Goal: Task Accomplishment & Management: Manage account settings

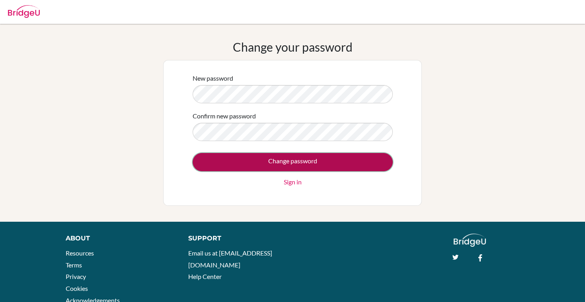
click at [210, 166] on input "Change password" at bounding box center [293, 162] width 200 height 18
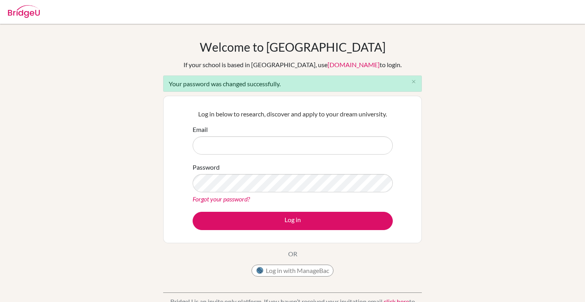
type input "[EMAIL_ADDRESS][DOMAIN_NAME]"
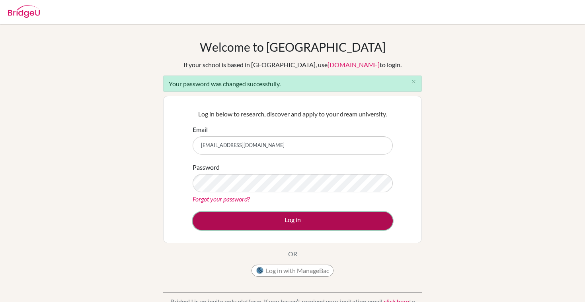
click at [209, 224] on button "Log in" at bounding box center [293, 221] width 200 height 18
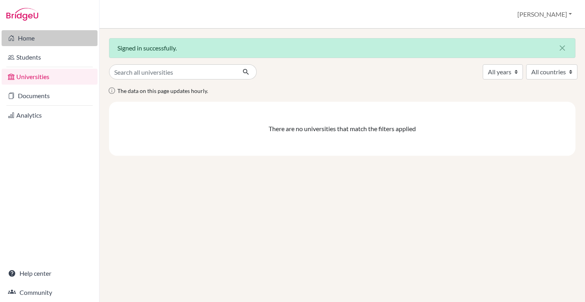
drag, startPoint x: 0, startPoint y: 0, endPoint x: 34, endPoint y: 33, distance: 47.5
click at [34, 33] on link "Home" at bounding box center [50, 38] width 96 height 16
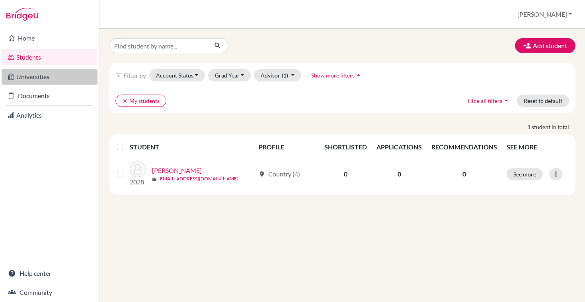
click at [44, 83] on link "Universities" at bounding box center [50, 77] width 96 height 16
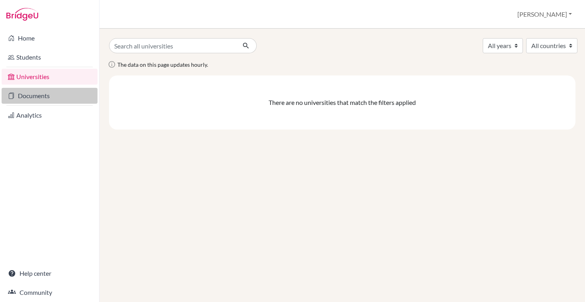
click at [56, 93] on link "Documents" at bounding box center [50, 96] width 96 height 16
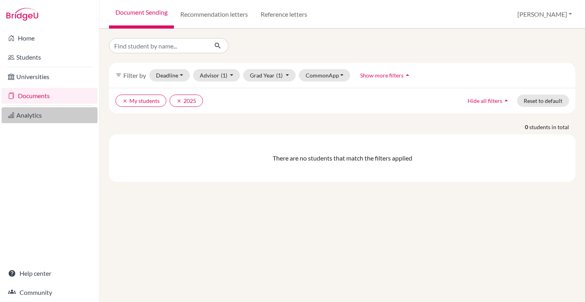
click at [50, 113] on link "Analytics" at bounding box center [50, 115] width 96 height 16
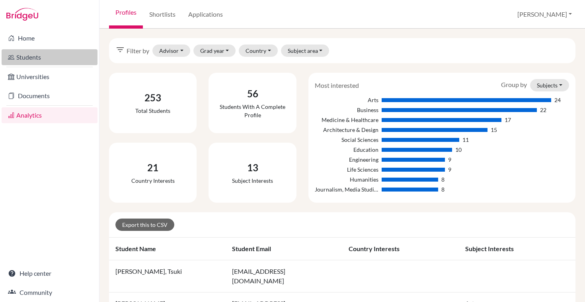
click at [47, 61] on link "Students" at bounding box center [50, 57] width 96 height 16
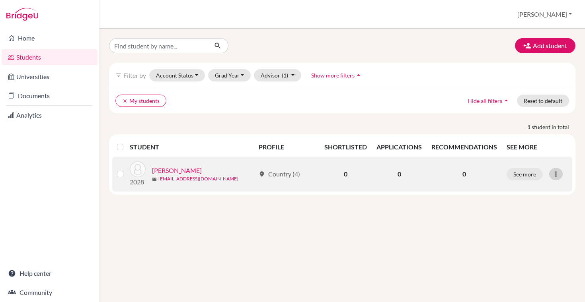
click at [561, 177] on div at bounding box center [556, 174] width 14 height 12
click at [529, 216] on button "Reset Password" at bounding box center [521, 216] width 63 height 13
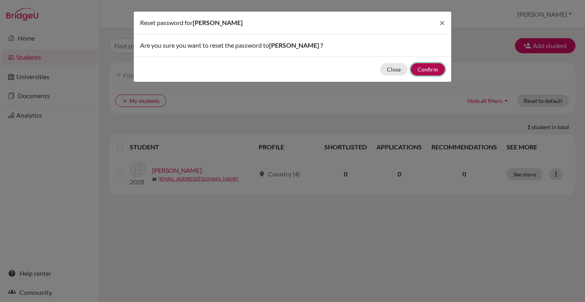
click at [429, 70] on button "Confirm" at bounding box center [428, 69] width 34 height 12
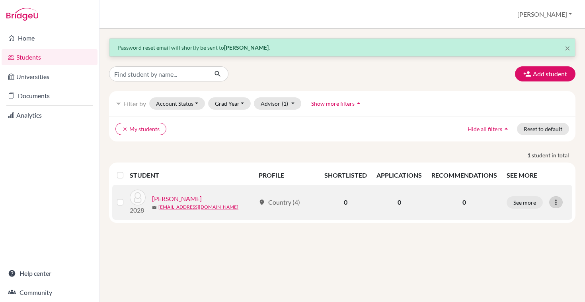
click at [560, 203] on div at bounding box center [556, 203] width 14 height 12
click at [526, 245] on button "Reset Password" at bounding box center [521, 244] width 63 height 13
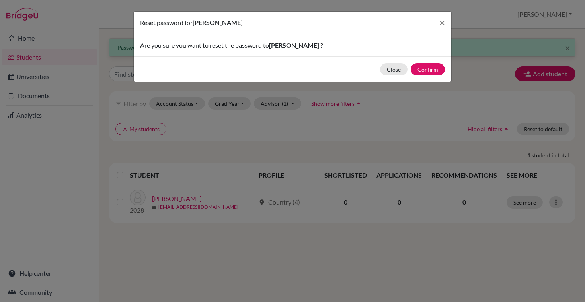
click at [489, 30] on div "Reset password for Christy Tsui × Are you sure you want to reset the password t…" at bounding box center [292, 151] width 585 height 302
click at [440, 25] on span "×" at bounding box center [442, 23] width 6 height 12
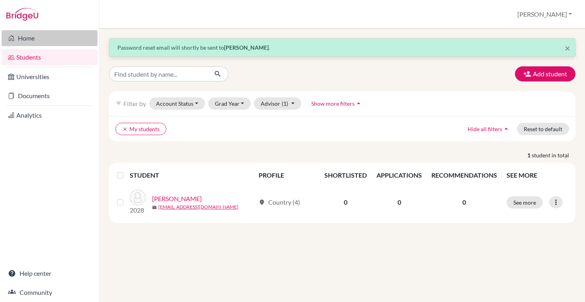
click at [31, 37] on link "Home" at bounding box center [50, 38] width 96 height 16
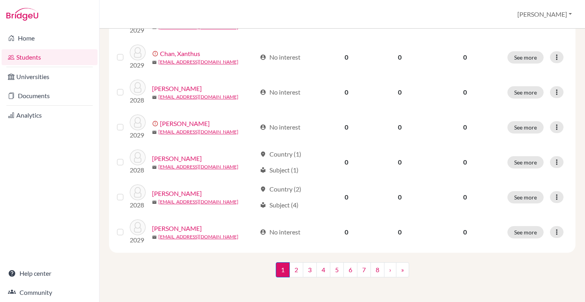
scroll to position [608, 0]
click at [298, 271] on link "2" at bounding box center [296, 269] width 14 height 15
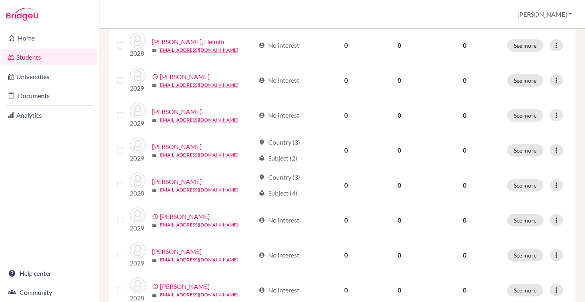
scroll to position [548, 0]
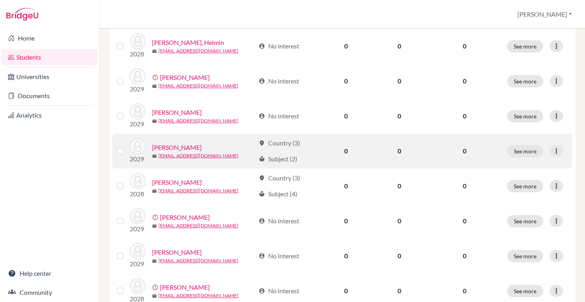
click at [286, 140] on div "location_on Country (3)" at bounding box center [279, 143] width 41 height 10
click at [525, 148] on button "See more" at bounding box center [525, 151] width 36 height 12
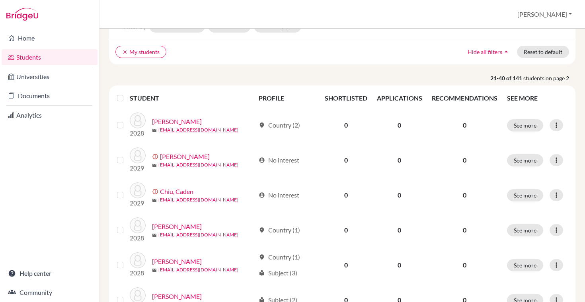
scroll to position [14, 0]
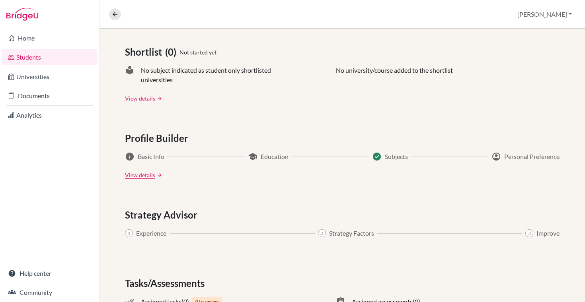
scroll to position [397, 0]
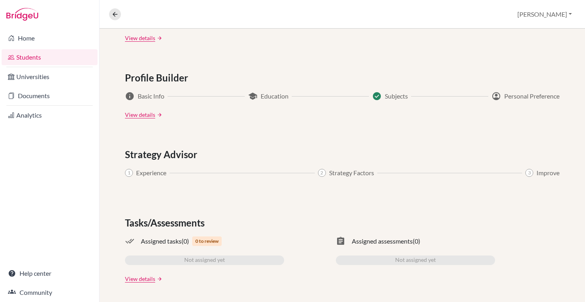
click at [148, 285] on div "Applications (0) Not started yet Upcoming deadline N/A University offers N/A Ap…" at bounding box center [341, 31] width 485 height 541
click at [147, 281] on link "View details" at bounding box center [140, 279] width 30 height 8
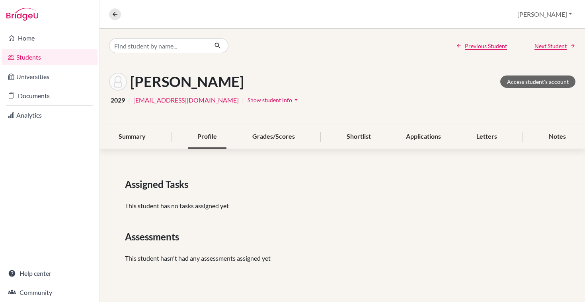
click at [203, 134] on div "Profile" at bounding box center [207, 136] width 39 height 23
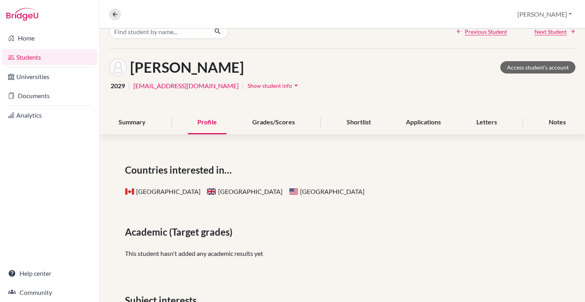
scroll to position [2, 0]
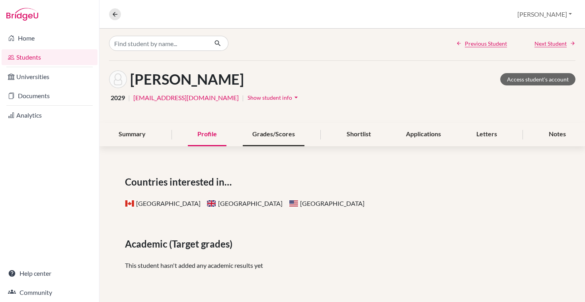
click at [278, 138] on div "Grades/Scores" at bounding box center [274, 134] width 62 height 23
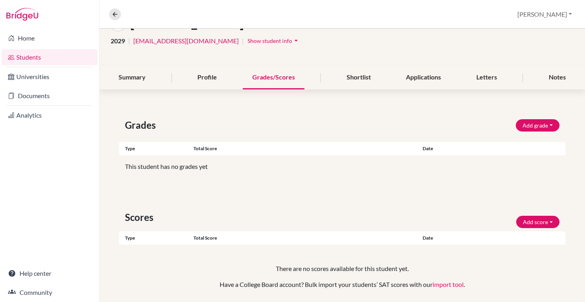
scroll to position [85, 0]
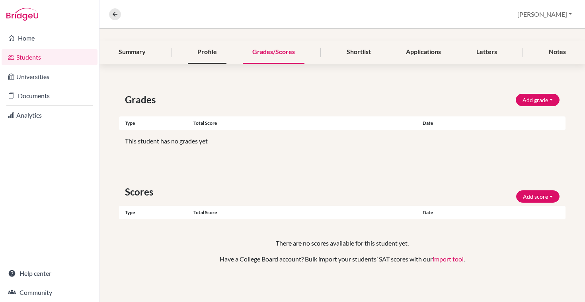
click at [202, 43] on div "Profile" at bounding box center [207, 52] width 39 height 23
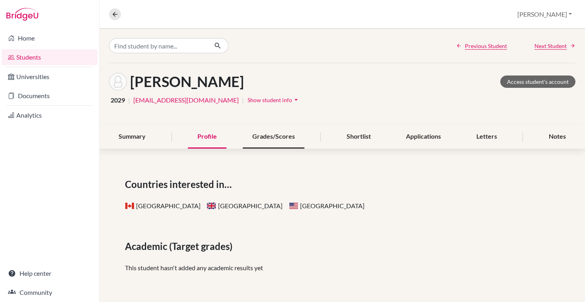
click at [280, 138] on div "Grades/Scores" at bounding box center [274, 136] width 62 height 23
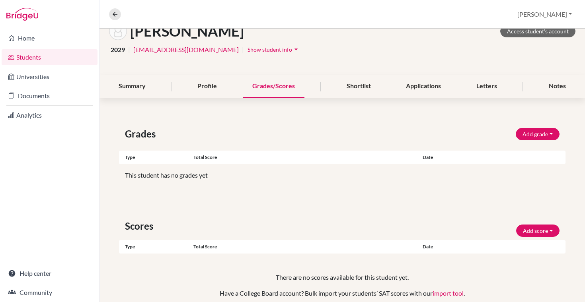
scroll to position [38, 0]
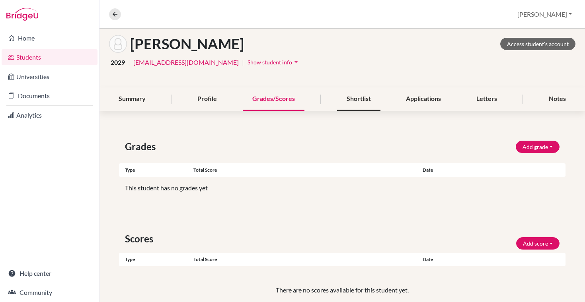
click at [364, 106] on div "Shortlist" at bounding box center [358, 99] width 43 height 23
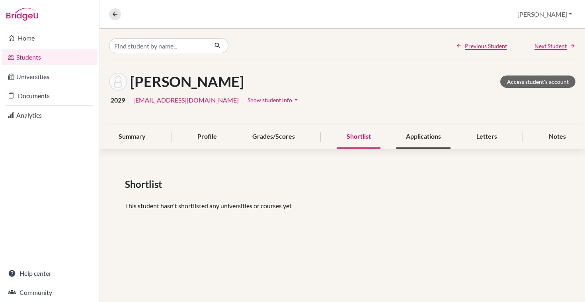
click at [427, 129] on div "Applications" at bounding box center [423, 136] width 54 height 23
click at [471, 139] on div "Letters" at bounding box center [487, 136] width 40 height 23
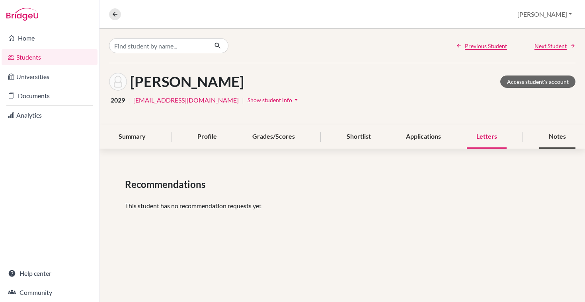
click at [547, 139] on div "Notes" at bounding box center [557, 136] width 36 height 23
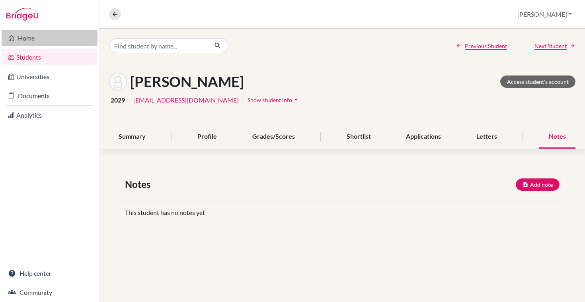
click at [50, 43] on link "Home" at bounding box center [50, 38] width 96 height 16
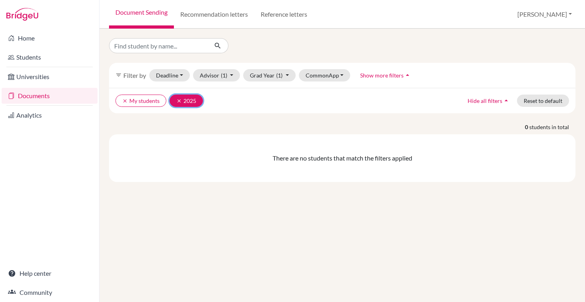
click at [177, 103] on icon "clear" at bounding box center [179, 101] width 6 height 6
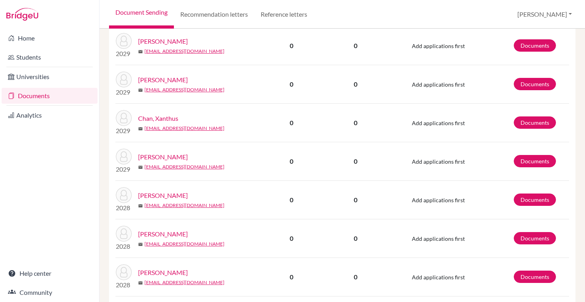
scroll to position [727, 0]
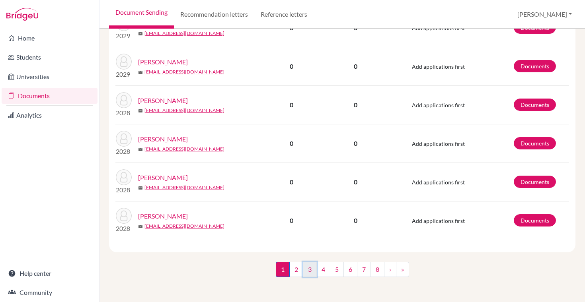
click at [312, 274] on link "3" at bounding box center [310, 269] width 14 height 15
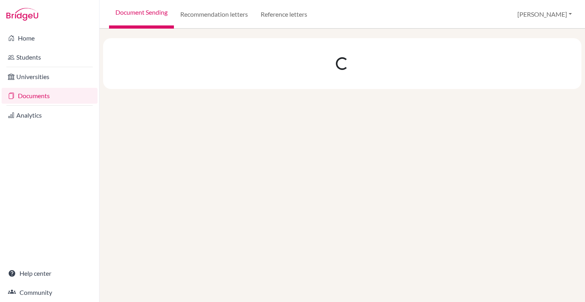
scroll to position [0, 0]
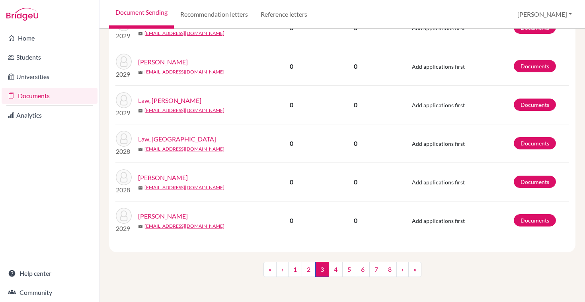
scroll to position [726, 0]
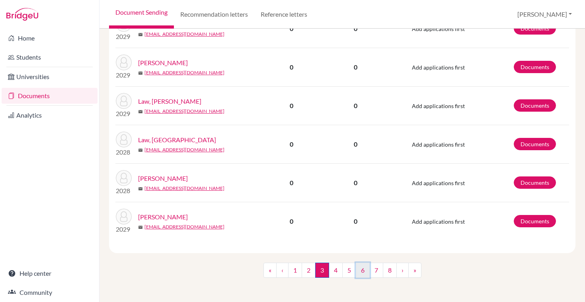
click at [358, 270] on link "6" at bounding box center [363, 270] width 14 height 15
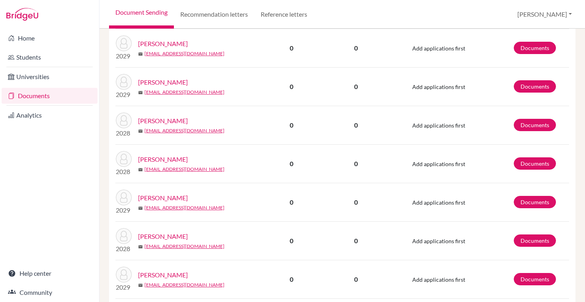
scroll to position [727, 0]
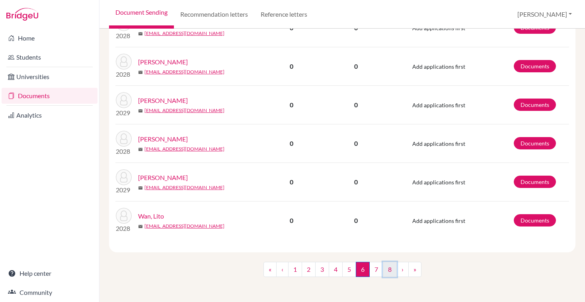
click at [385, 265] on link "8" at bounding box center [390, 269] width 14 height 15
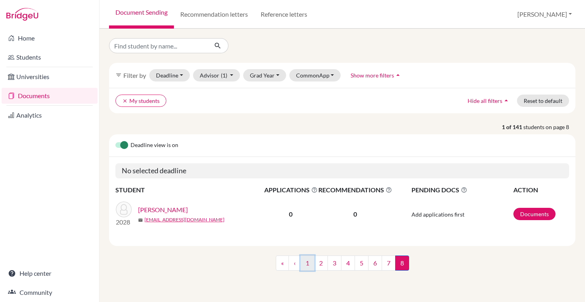
click at [307, 265] on link "1" at bounding box center [307, 263] width 14 height 15
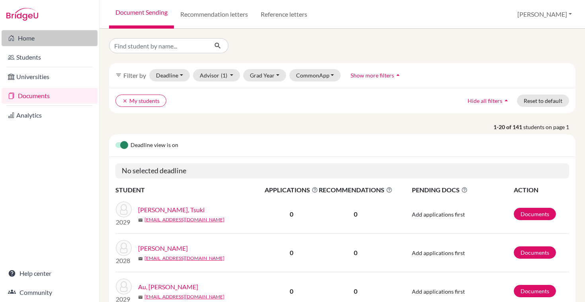
click at [48, 40] on link "Home" at bounding box center [50, 38] width 96 height 16
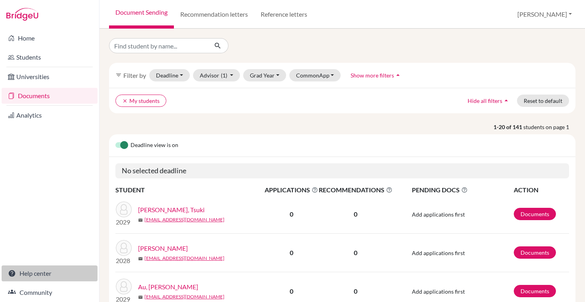
click at [41, 271] on link "Help center" at bounding box center [50, 274] width 96 height 16
click at [213, 148] on div "Deadline view is on" at bounding box center [342, 145] width 466 height 23
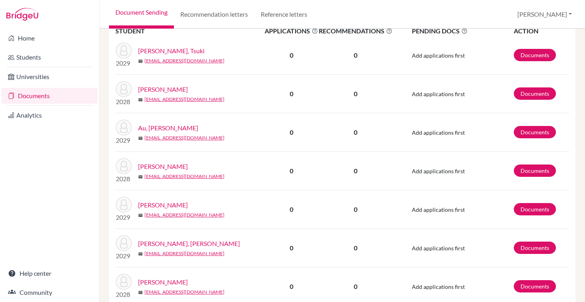
scroll to position [160, 0]
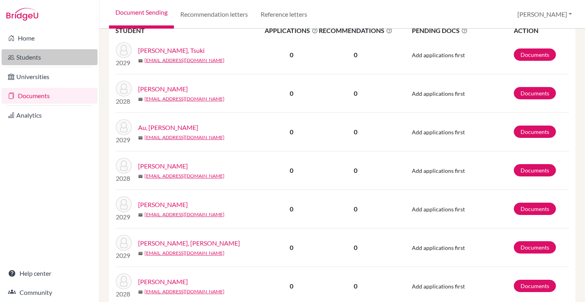
click at [75, 54] on link "Students" at bounding box center [50, 57] width 96 height 16
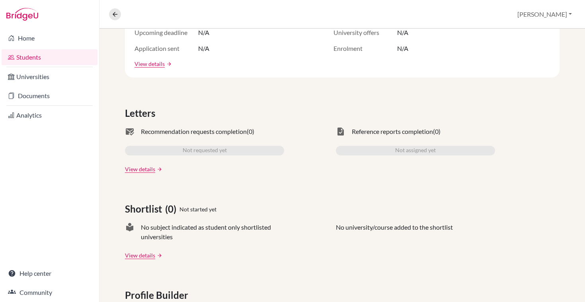
scroll to position [63, 0]
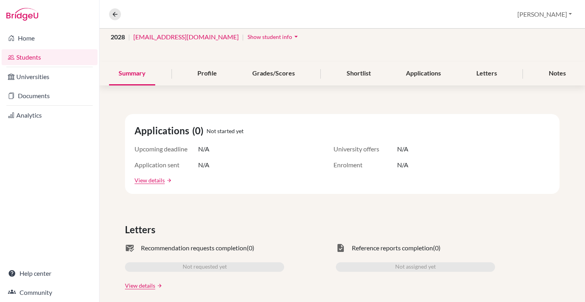
click at [48, 56] on link "Students" at bounding box center [50, 57] width 96 height 16
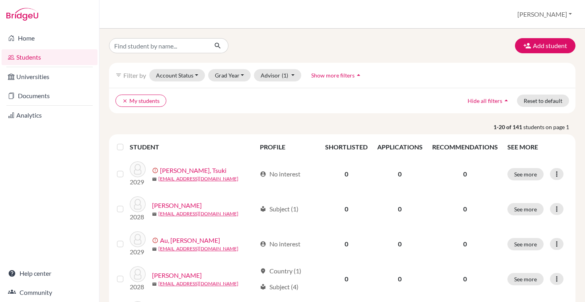
click at [32, 58] on link "Students" at bounding box center [50, 57] width 96 height 16
click at [122, 101] on icon "clear" at bounding box center [125, 101] width 6 height 6
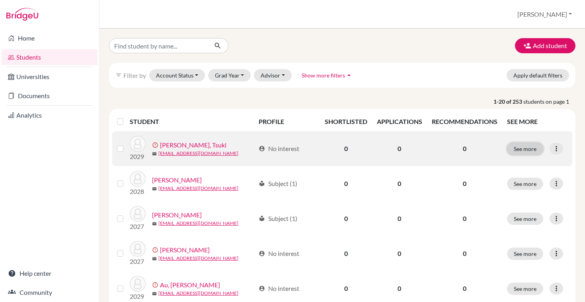
click at [525, 144] on button "See more" at bounding box center [525, 149] width 36 height 12
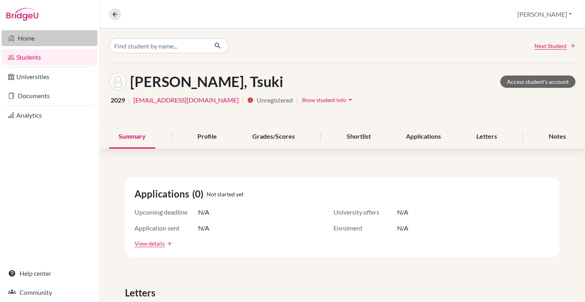
click at [29, 39] on link "Home" at bounding box center [50, 38] width 96 height 16
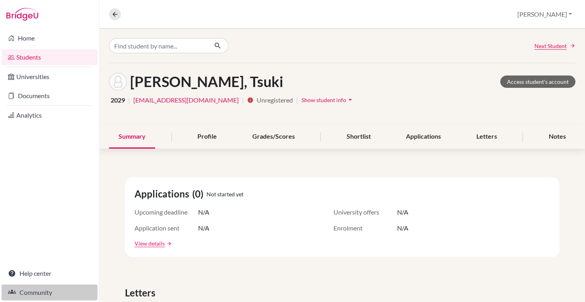
click at [32, 294] on link "Community" at bounding box center [50, 293] width 96 height 16
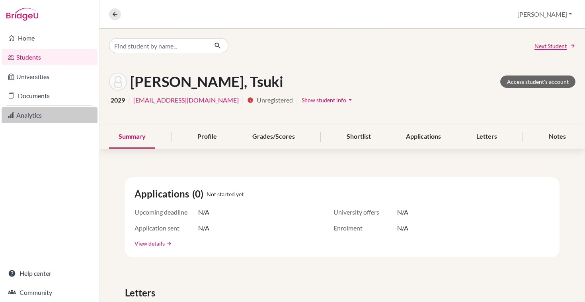
click at [62, 120] on link "Analytics" at bounding box center [50, 115] width 96 height 16
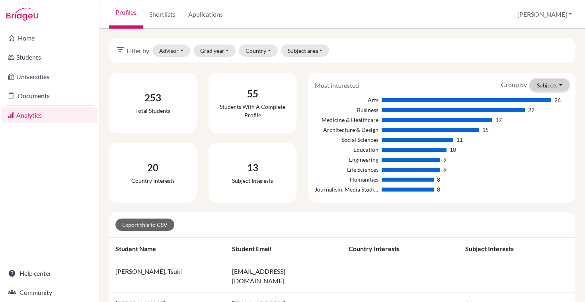
click at [540, 88] on button "Subjects" at bounding box center [549, 85] width 39 height 12
click at [539, 112] on button "Countries" at bounding box center [536, 115] width 63 height 13
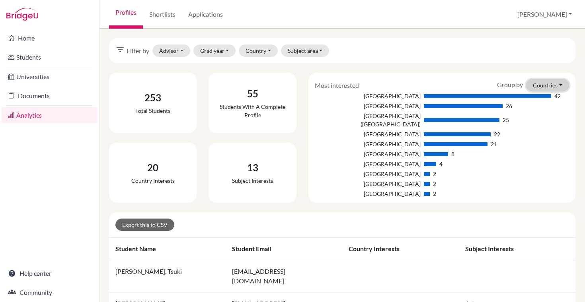
click at [551, 85] on button "Countries" at bounding box center [547, 85] width 43 height 12
click at [546, 98] on button "Subjects" at bounding box center [536, 102] width 63 height 13
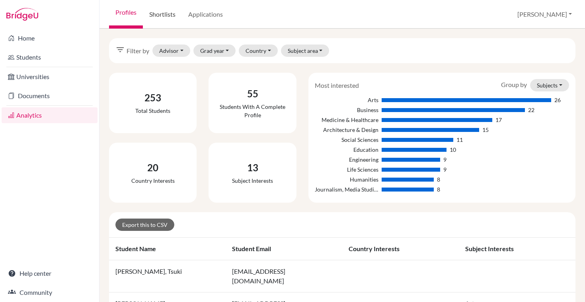
click at [169, 12] on link "Shortlists" at bounding box center [162, 14] width 39 height 29
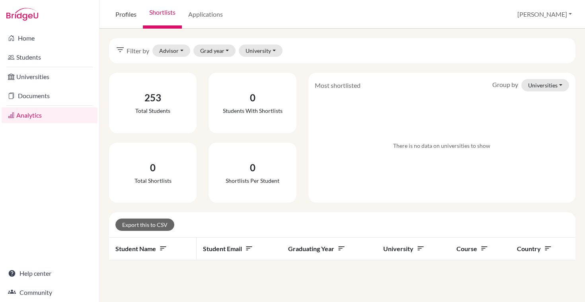
click at [131, 19] on link "Profiles" at bounding box center [126, 14] width 34 height 29
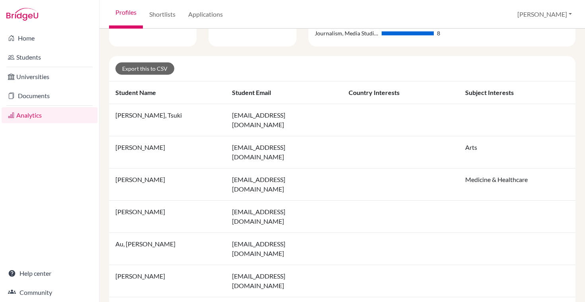
scroll to position [613, 0]
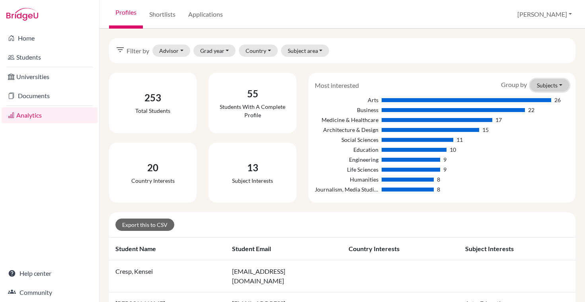
click at [544, 80] on button "Subjects" at bounding box center [549, 85] width 39 height 12
click at [533, 113] on button "Countries" at bounding box center [536, 115] width 63 height 13
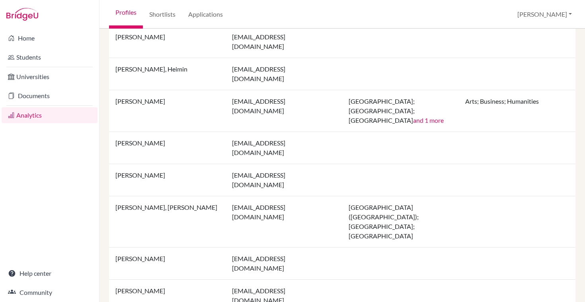
scroll to position [623, 0]
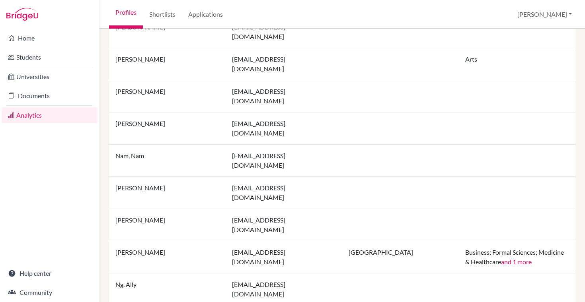
scroll to position [594, 0]
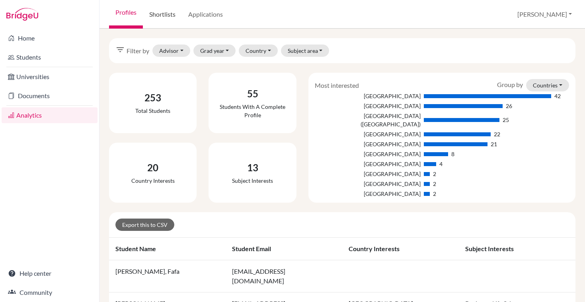
click at [165, 11] on link "Shortlists" at bounding box center [162, 14] width 39 height 29
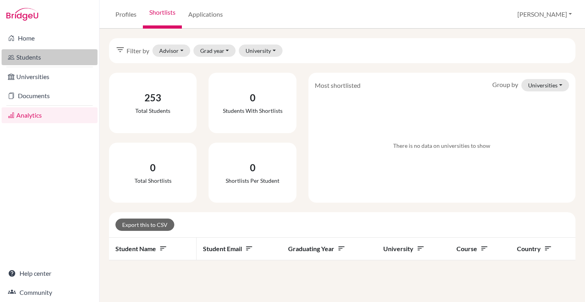
click at [53, 57] on link "Students" at bounding box center [50, 57] width 96 height 16
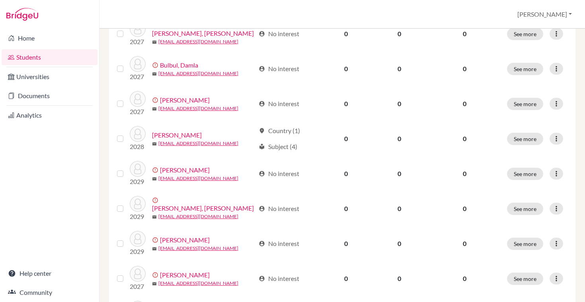
scroll to position [582, 0]
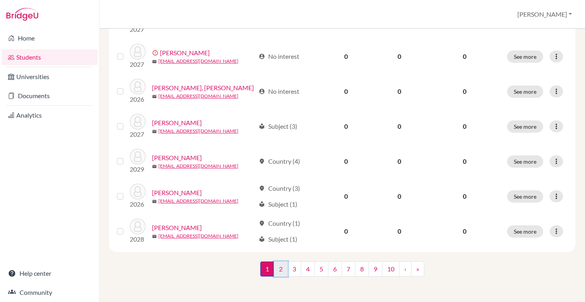
click at [276, 270] on link "2" at bounding box center [281, 269] width 14 height 15
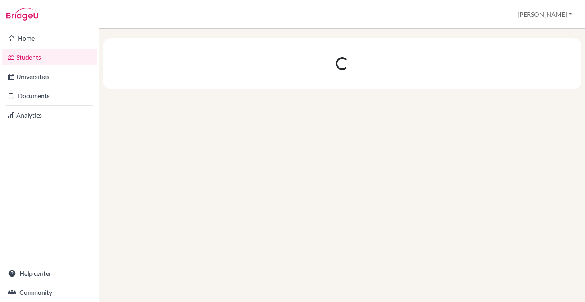
scroll to position [0, 0]
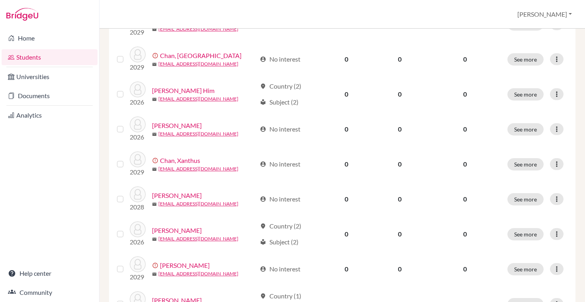
scroll to position [582, 0]
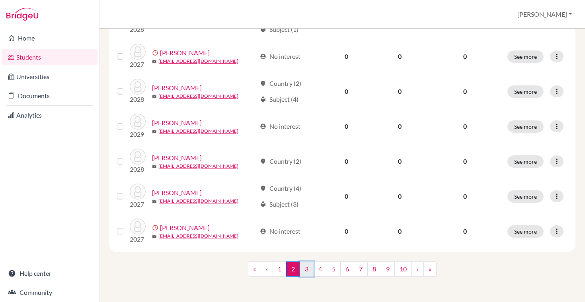
click at [305, 271] on link "3" at bounding box center [307, 269] width 14 height 15
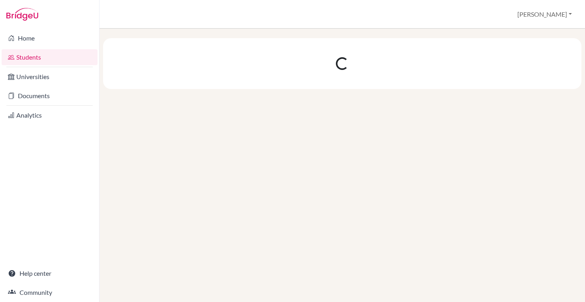
scroll to position [0, 0]
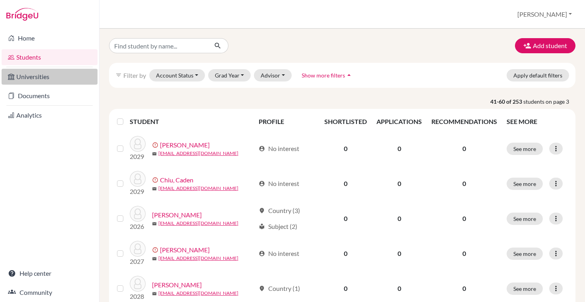
click at [53, 74] on link "Universities" at bounding box center [50, 77] width 96 height 16
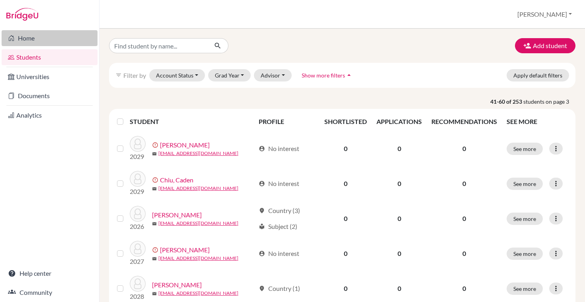
click at [46, 39] on link "Home" at bounding box center [50, 38] width 96 height 16
